Goal: Transaction & Acquisition: Download file/media

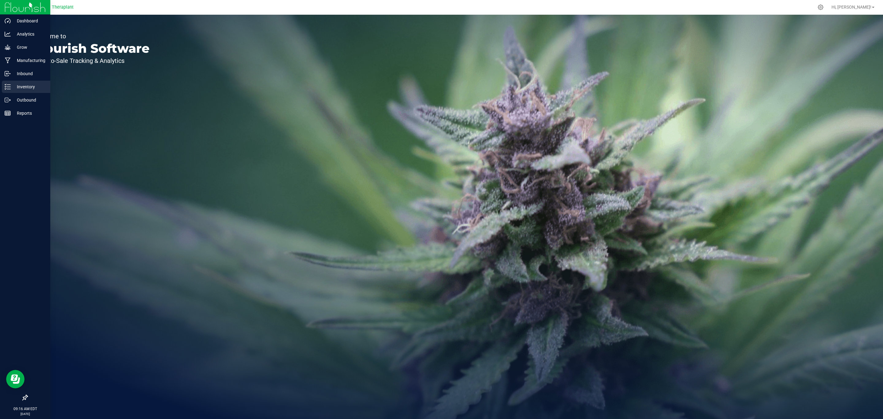
click at [9, 85] on icon at bounding box center [8, 87] width 6 height 6
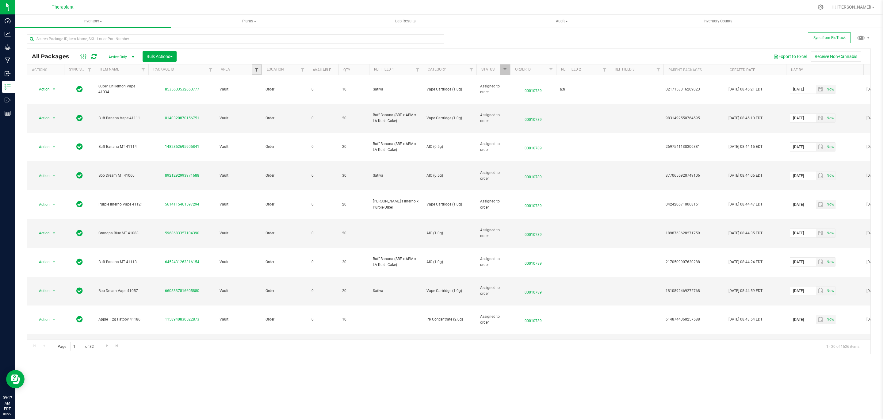
click at [257, 69] on span "Filter" at bounding box center [256, 69] width 5 height 5
click at [265, 125] on span "Vault" at bounding box center [269, 125] width 9 height 4
click at [262, 125] on input "Vault" at bounding box center [260, 125] width 4 height 4
checkbox input "true"
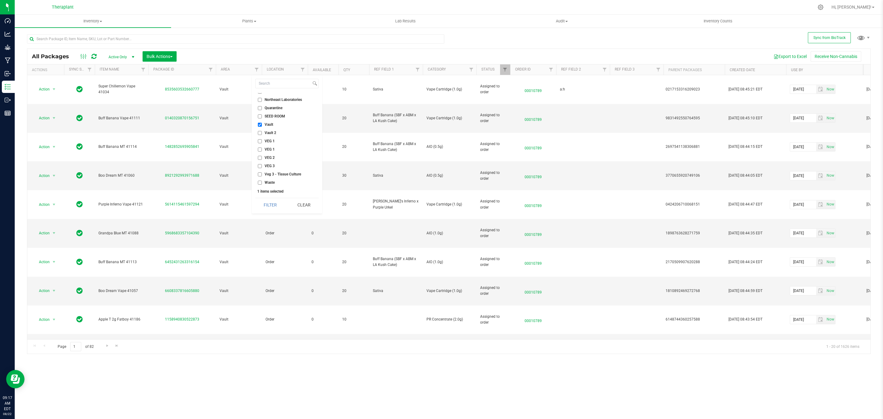
click at [265, 132] on span "Vault 2" at bounding box center [271, 133] width 12 height 4
click at [262, 132] on input "Vault 2" at bounding box center [260, 133] width 4 height 4
checkbox input "true"
click at [266, 204] on button "Filter" at bounding box center [269, 204] width 29 height 13
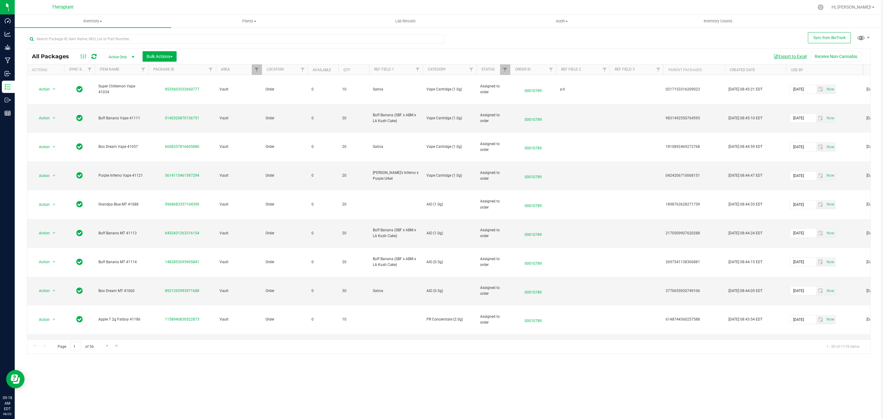
click at [792, 54] on button "Export to Excel" at bounding box center [789, 56] width 41 height 10
